Goal: Transaction & Acquisition: Purchase product/service

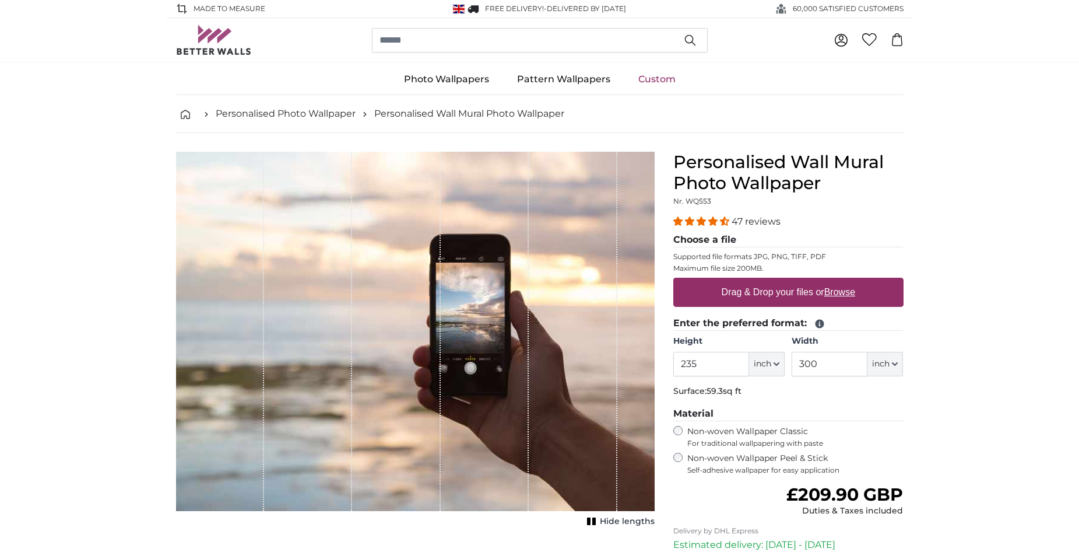
click at [840, 289] on u "Browse" at bounding box center [840, 292] width 31 height 10
click at [840, 281] on input "Drag & Drop your files or Browse" at bounding box center [789, 279] width 230 height 3
click at [840, 289] on u "Browse" at bounding box center [840, 292] width 31 height 10
click at [840, 281] on input "Drag & Drop your files or Browse" at bounding box center [789, 279] width 230 height 3
type input "**********"
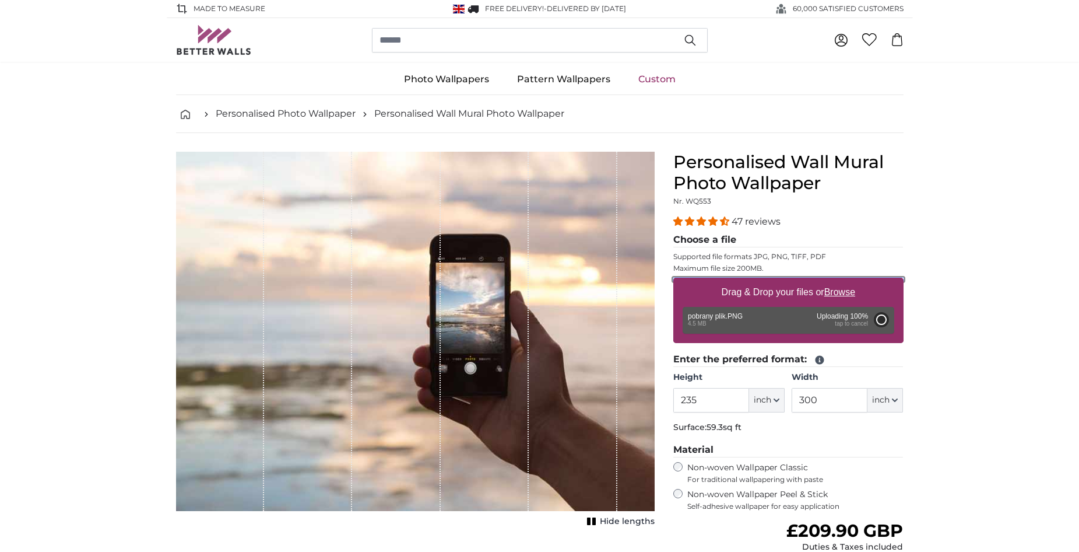
type input "76.8"
type input "98.3"
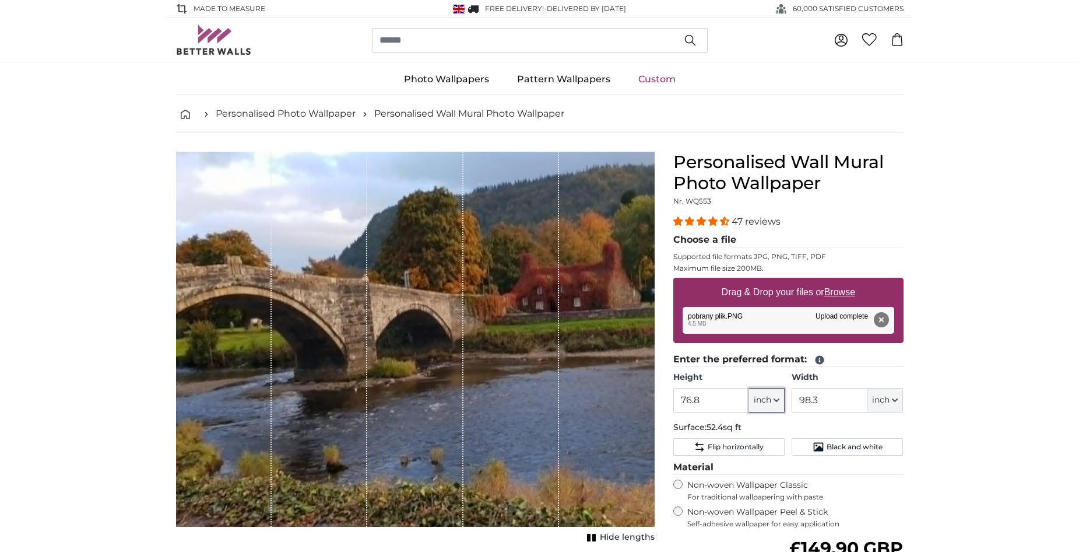
click at [779, 398] on icon "button" at bounding box center [777, 400] width 6 height 6
click at [759, 431] on link "Centimeter (cm)" at bounding box center [767, 430] width 103 height 21
type input "195.1"
type input "249.7"
click at [759, 431] on p "Surface: 52.4sq ft" at bounding box center [789, 428] width 230 height 12
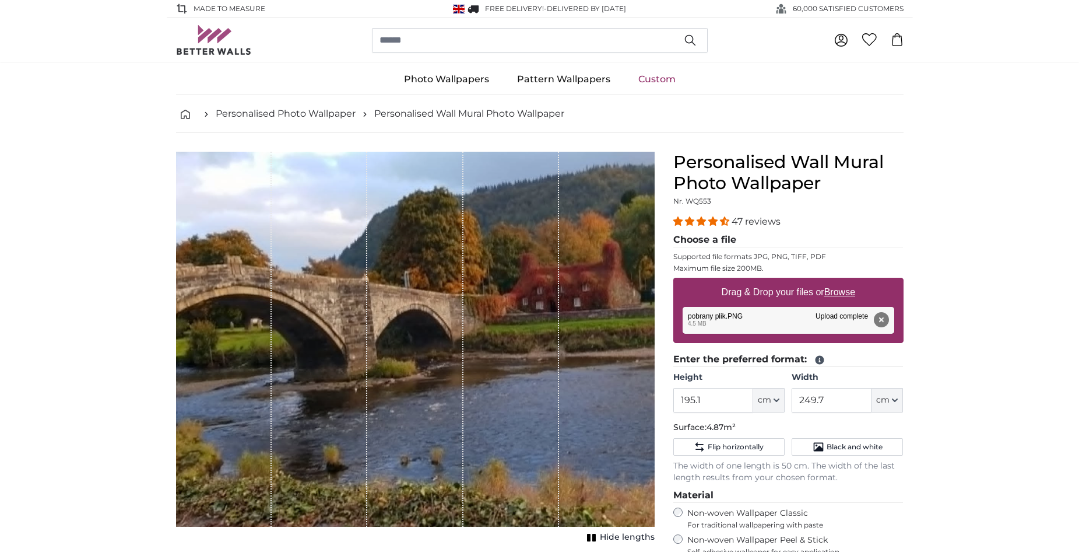
drag, startPoint x: 710, startPoint y: 399, endPoint x: 673, endPoint y: 404, distance: 37.7
click at [674, 404] on input "195.1" at bounding box center [714, 400] width 80 height 24
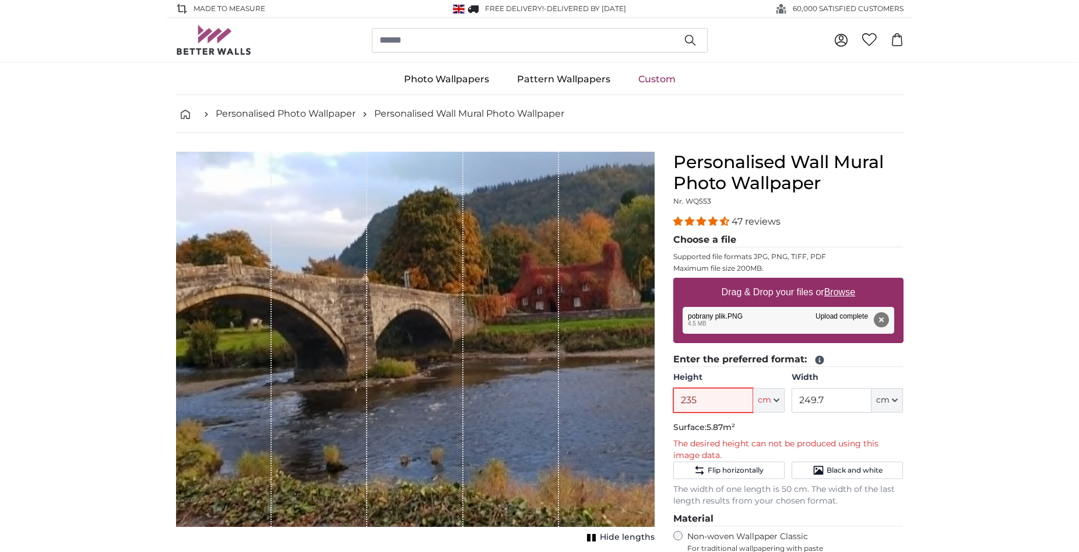
type input "235"
drag, startPoint x: 728, startPoint y: 453, endPoint x: 673, endPoint y: 442, distance: 55.9
click at [674, 442] on p "The desired height can not be produced using this image data." at bounding box center [789, 449] width 230 height 23
copy p "The desired height can not be produced using this image data."
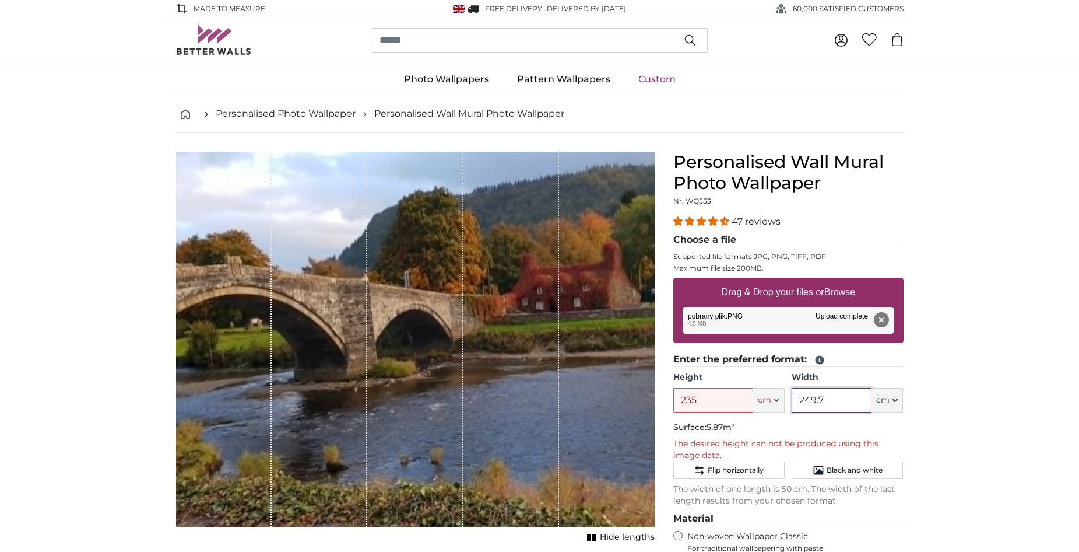
drag, startPoint x: 830, startPoint y: 401, endPoint x: 796, endPoint y: 404, distance: 33.9
click at [796, 404] on input "249.7" at bounding box center [832, 400] width 80 height 24
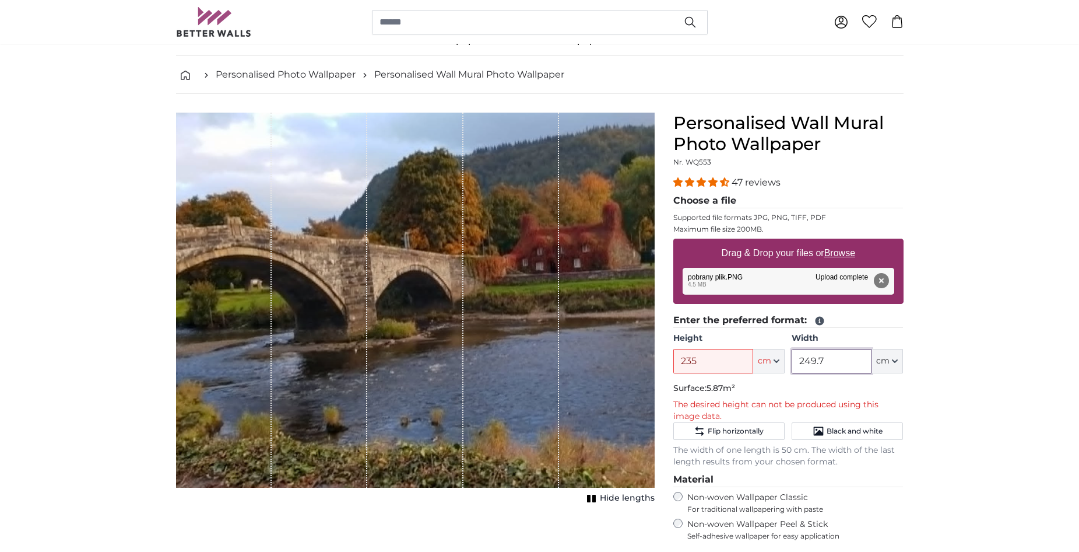
scroll to position [58, 0]
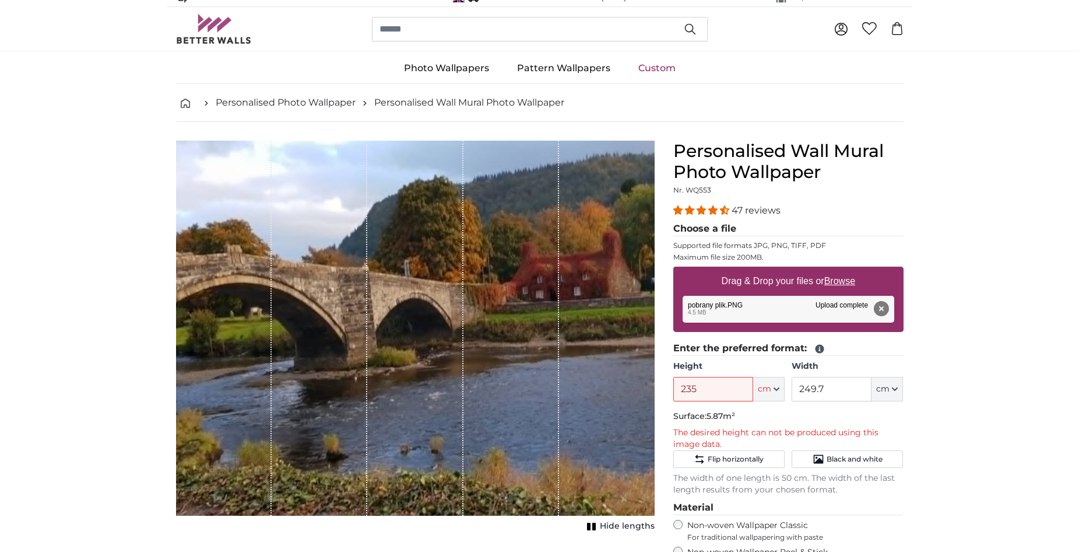
scroll to position [0, 0]
